Goal: Navigation & Orientation: Find specific page/section

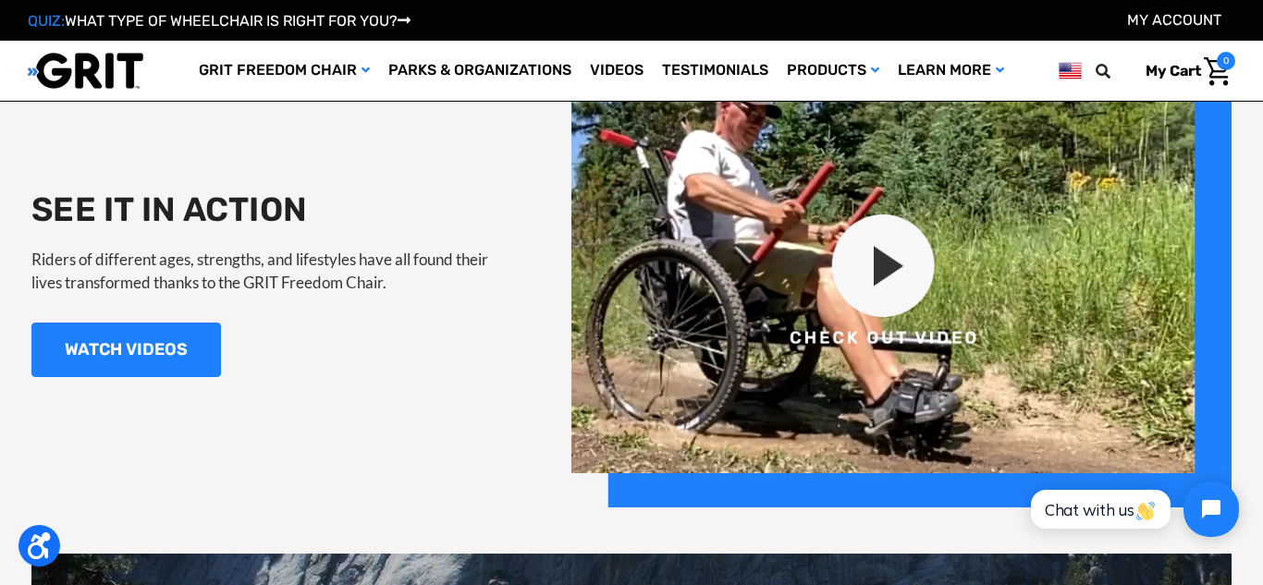
scroll to position [1799, 0]
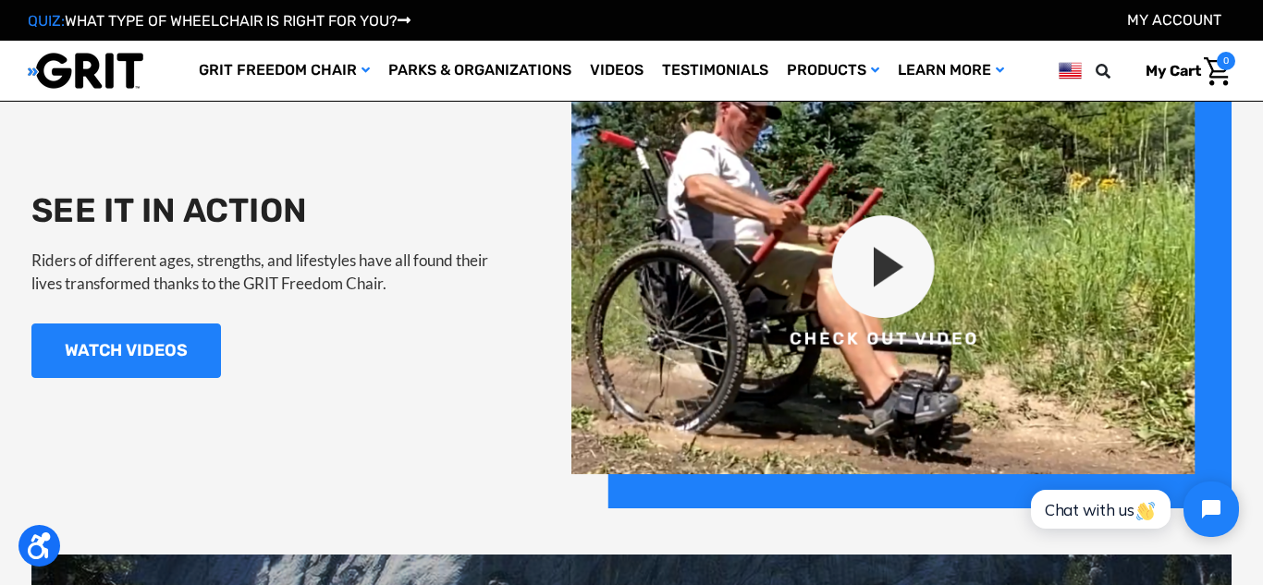
click at [892, 268] on img at bounding box center [902, 283] width 660 height 449
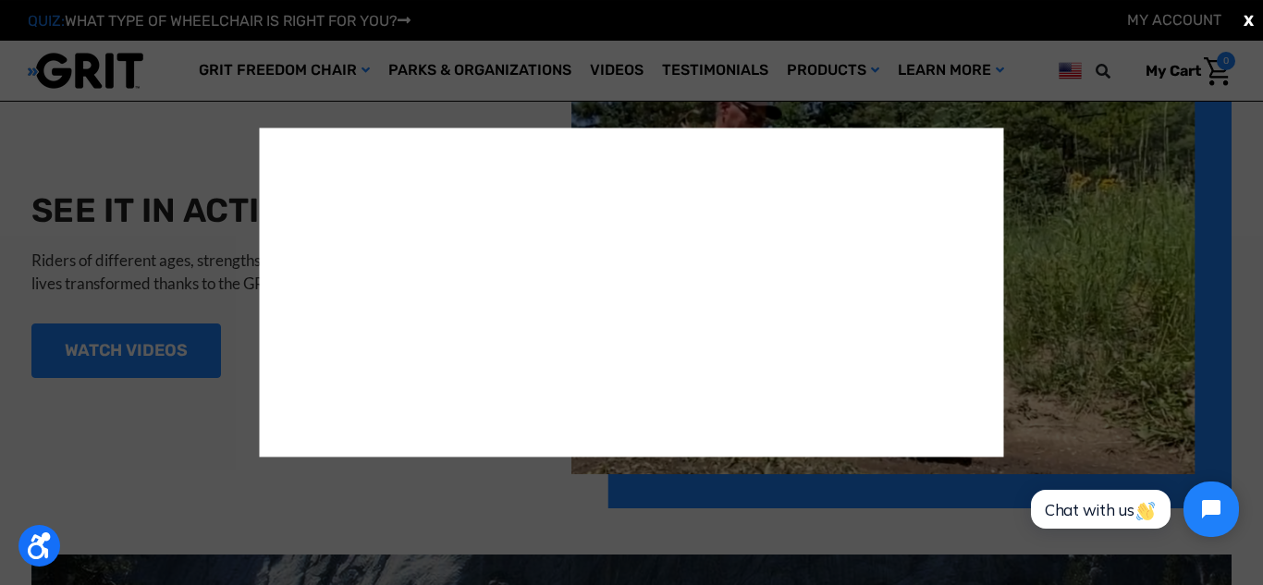
click at [1250, 27] on span "X" at bounding box center [1249, 20] width 10 height 22
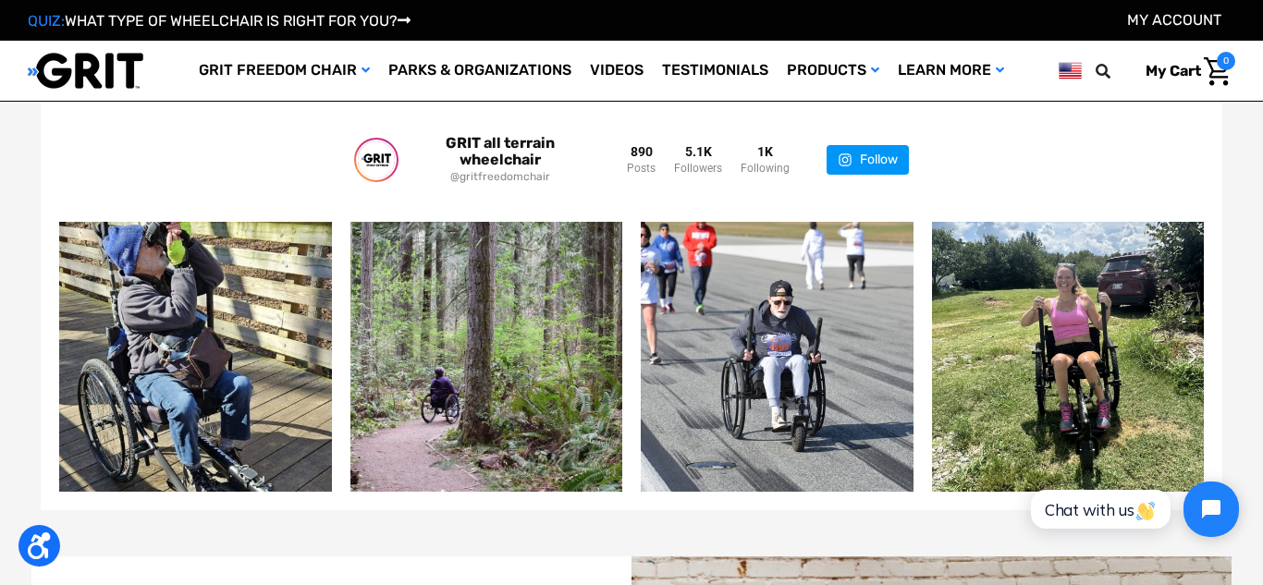
scroll to position [3401, 0]
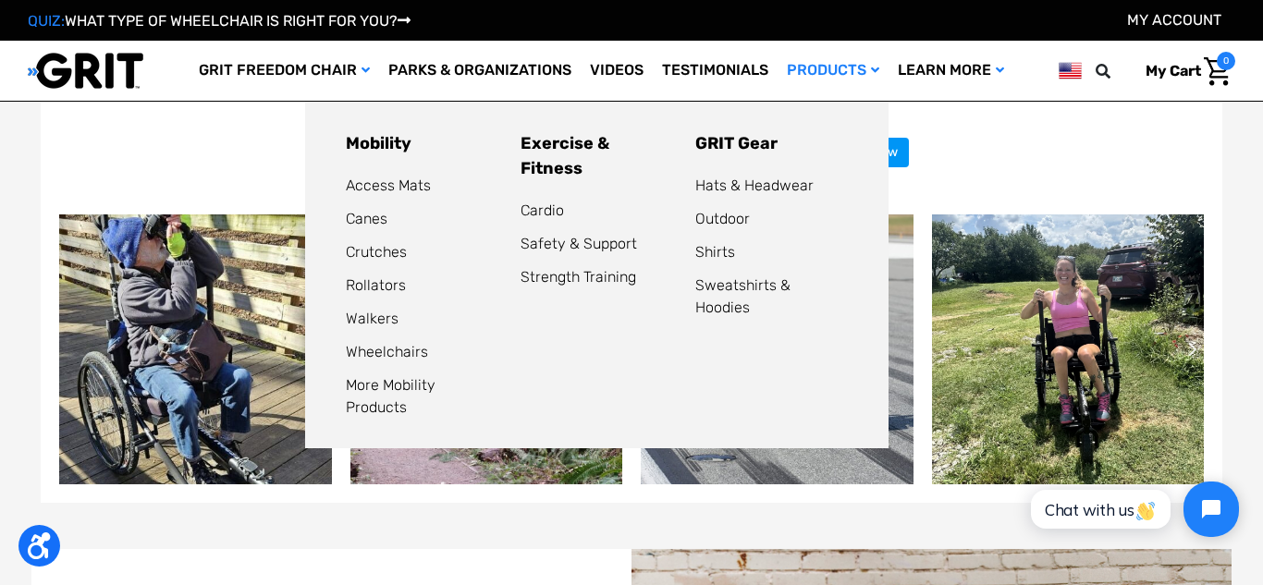
click at [836, 68] on link "Products" at bounding box center [833, 71] width 111 height 60
